Goal: Use online tool/utility

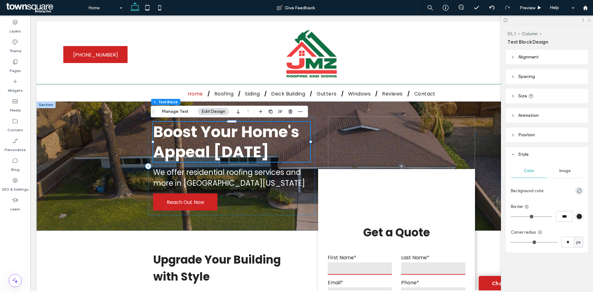
drag, startPoint x: 591, startPoint y: 21, endPoint x: 501, endPoint y: 12, distance: 90.0
click at [591, 21] on icon at bounding box center [589, 20] width 4 height 4
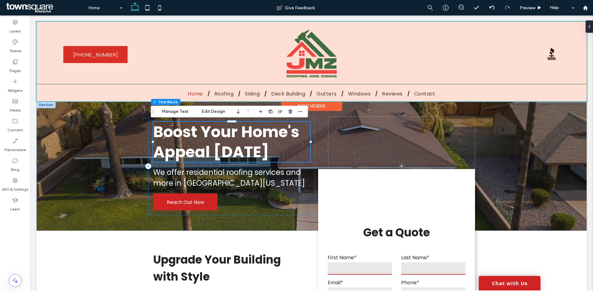
click at [315, 62] on div at bounding box center [311, 62] width 551 height 80
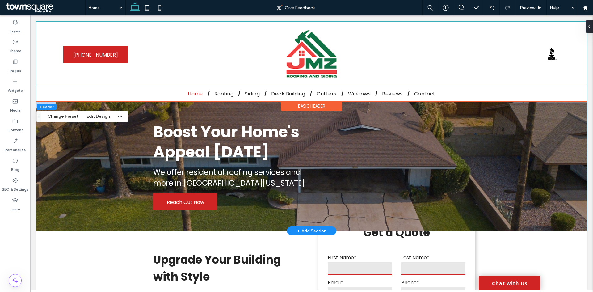
click at [100, 148] on div "Boost Your Home's Appeal [DATE] We offer residential roofing services and more …" at bounding box center [311, 165] width 551 height 129
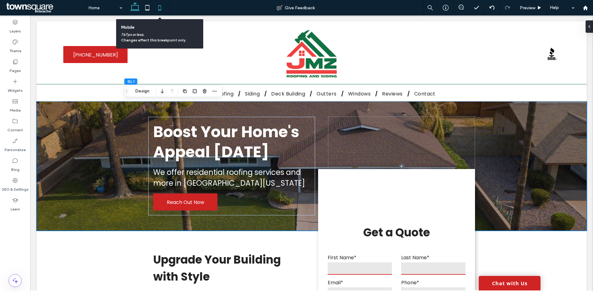
click at [162, 5] on icon at bounding box center [160, 8] width 12 height 12
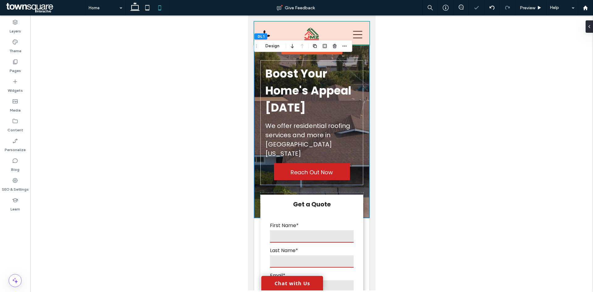
click at [308, 32] on div at bounding box center [311, 33] width 115 height 23
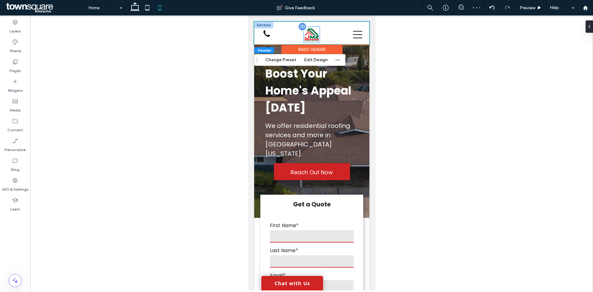
click at [308, 33] on div at bounding box center [311, 35] width 16 height 16
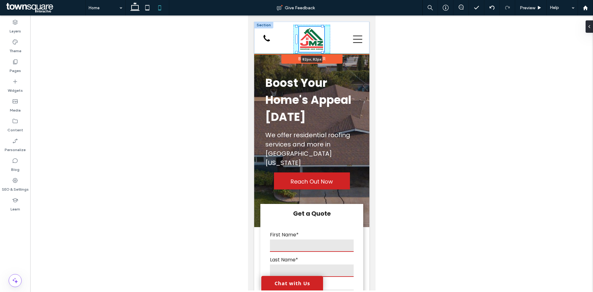
drag, startPoint x: 317, startPoint y: 26, endPoint x: 324, endPoint y: 24, distance: 7.6
click at [324, 24] on div "82px , 82px [PHONE_NUMBER] [PHONE_NUMBER]" at bounding box center [311, 38] width 115 height 32
type input "**"
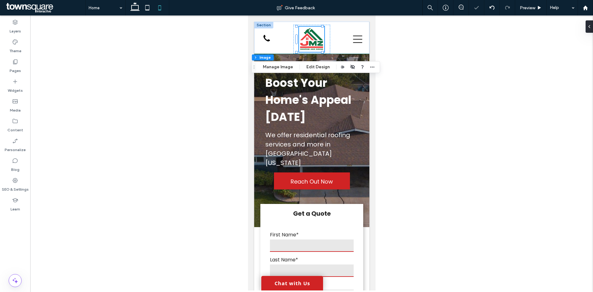
click at [430, 60] on div at bounding box center [311, 152] width 563 height 275
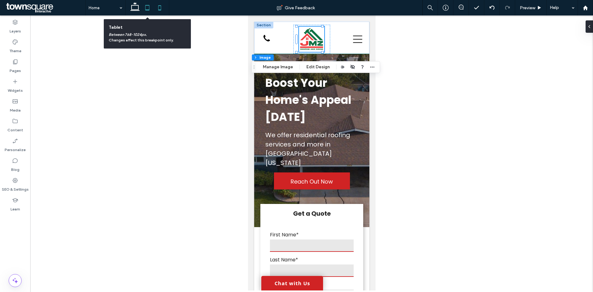
click at [149, 7] on icon at bounding box center [147, 8] width 12 height 12
type input "**"
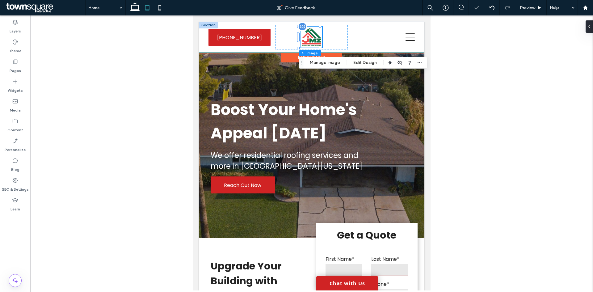
click at [315, 37] on img at bounding box center [311, 37] width 21 height 21
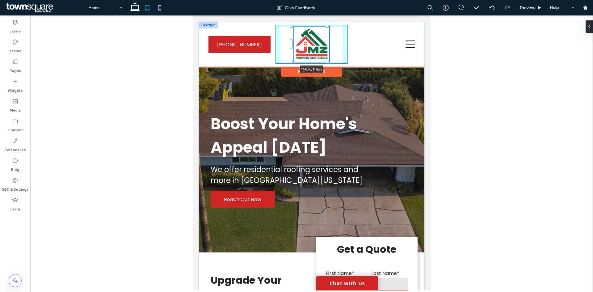
drag, startPoint x: 298, startPoint y: 47, endPoint x: 292, endPoint y: 55, distance: 10.1
click at [292, 55] on div "114px , 114px [PHONE_NUMBER] [PHONE_NUMBER]" at bounding box center [312, 44] width 226 height 45
type input "***"
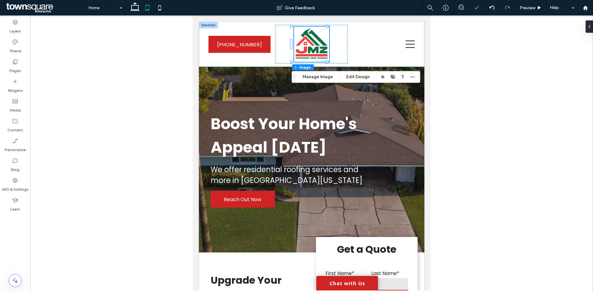
click at [436, 61] on div at bounding box center [311, 152] width 563 height 275
click at [460, 66] on div at bounding box center [311, 152] width 563 height 275
drag, startPoint x: 467, startPoint y: 64, endPoint x: 230, endPoint y: 51, distance: 237.4
click at [467, 64] on div at bounding box center [311, 152] width 563 height 275
click at [136, 66] on div at bounding box center [311, 152] width 563 height 275
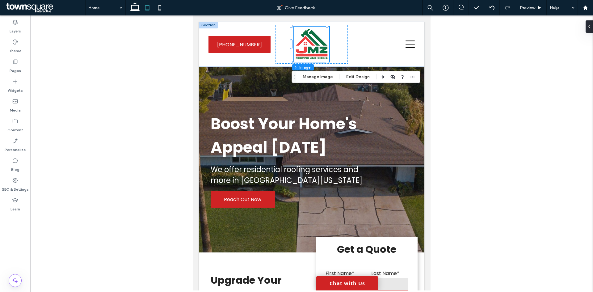
click at [486, 100] on div at bounding box center [311, 152] width 563 height 275
